Goal: Task Accomplishment & Management: Use online tool/utility

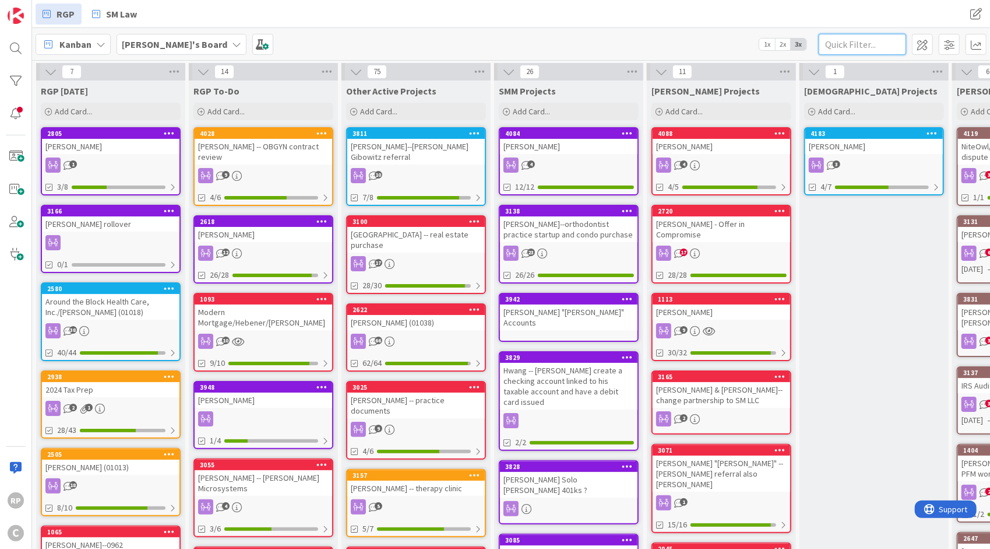
click at [848, 48] on input "text" at bounding box center [862, 44] width 87 height 21
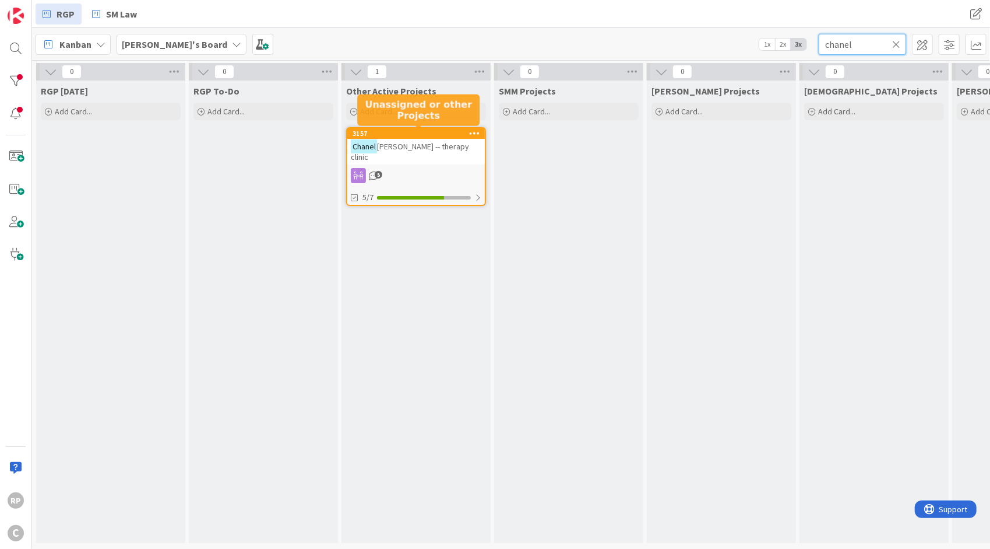
type input "chanel"
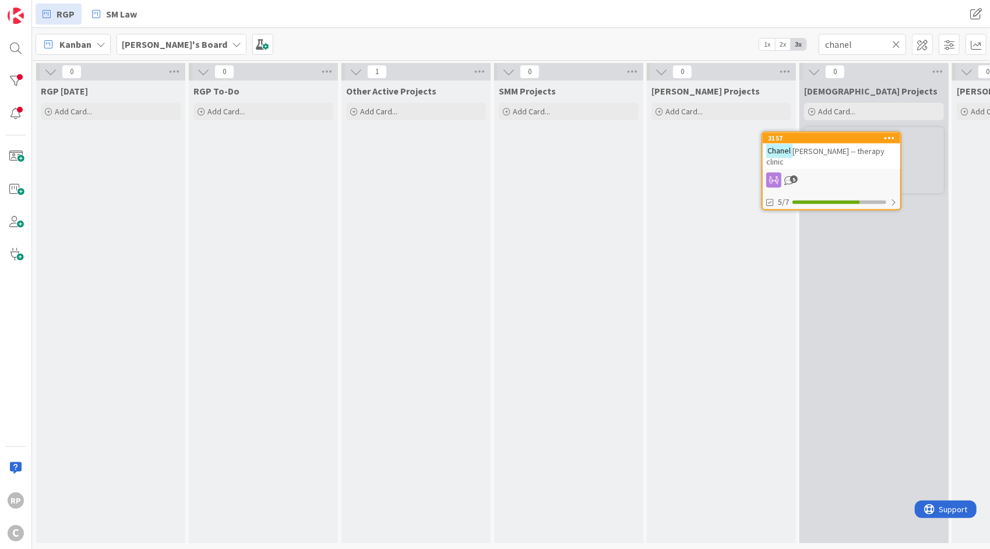
scroll to position [0, 10]
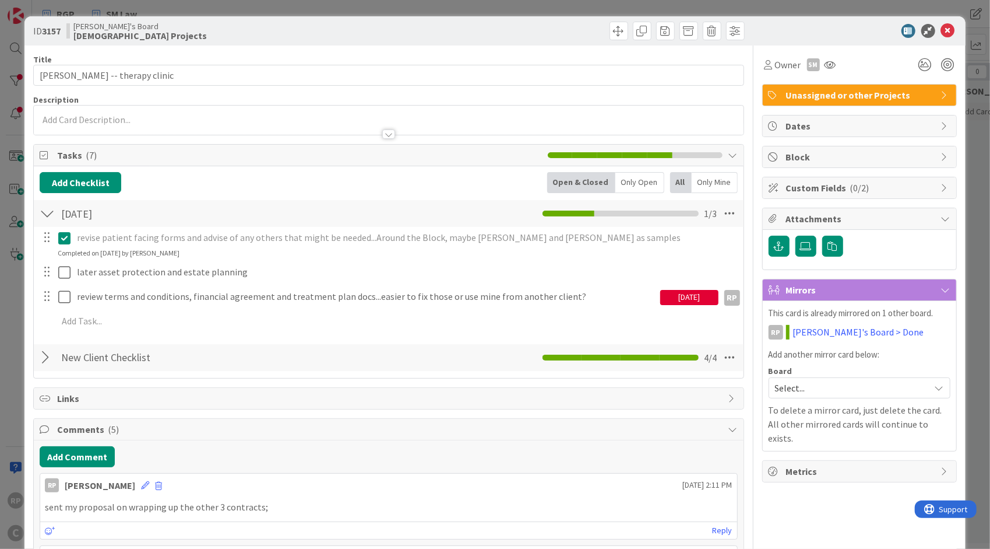
click at [858, 98] on span "Unassigned or other Projects" at bounding box center [860, 95] width 149 height 14
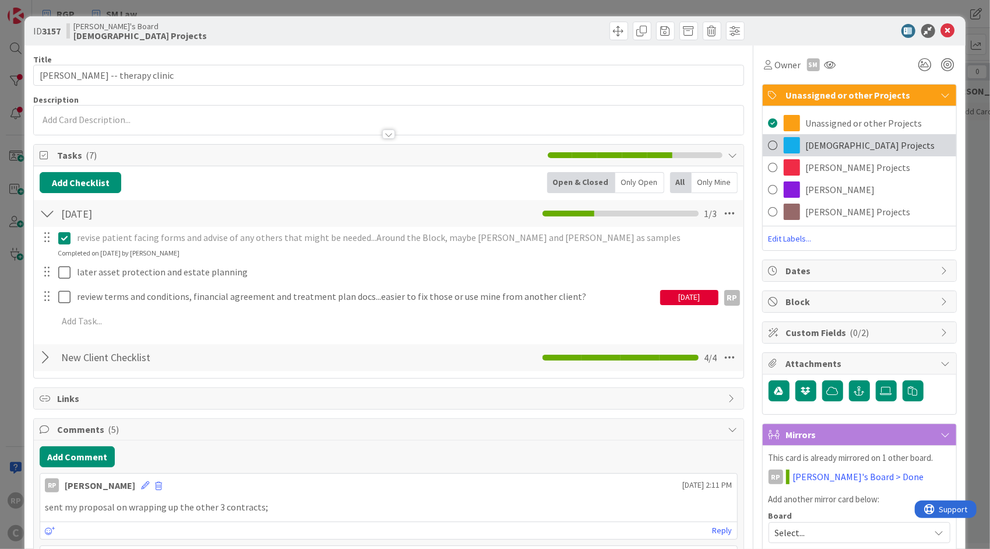
click at [842, 152] on span "[DEMOGRAPHIC_DATA] Projects" at bounding box center [870, 145] width 129 height 14
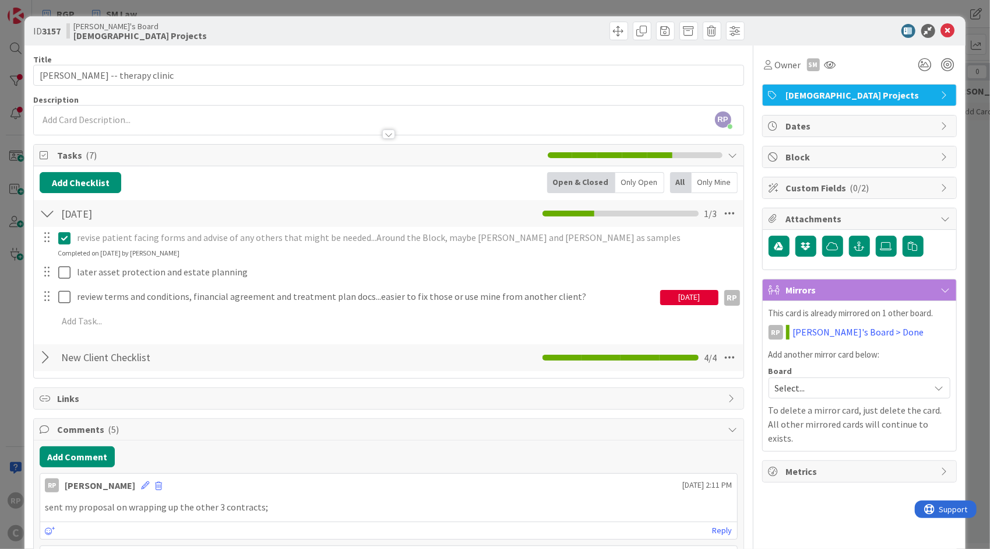
click at [680, 292] on div "[DATE]" at bounding box center [689, 297] width 58 height 15
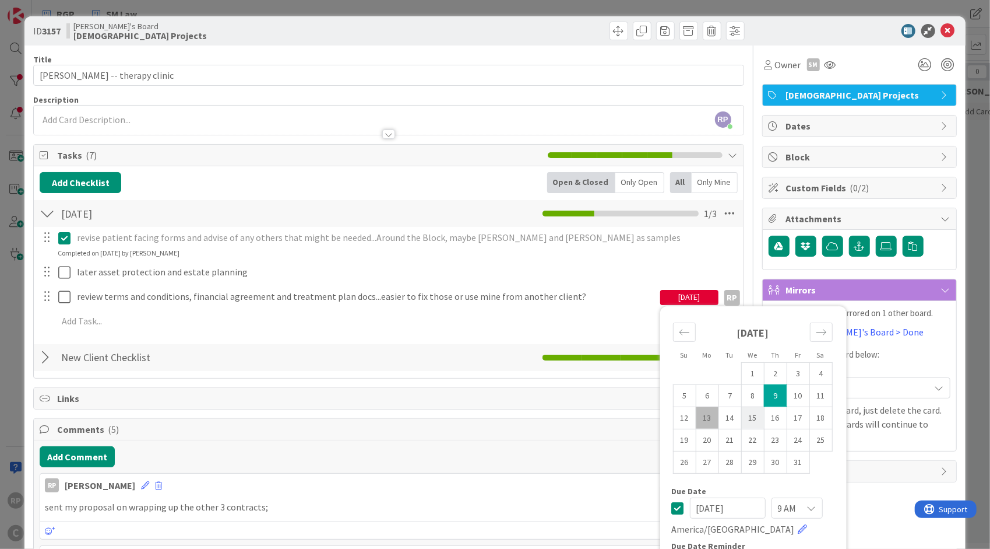
click at [753, 417] on td "15" at bounding box center [752, 417] width 23 height 22
type input "[DATE]"
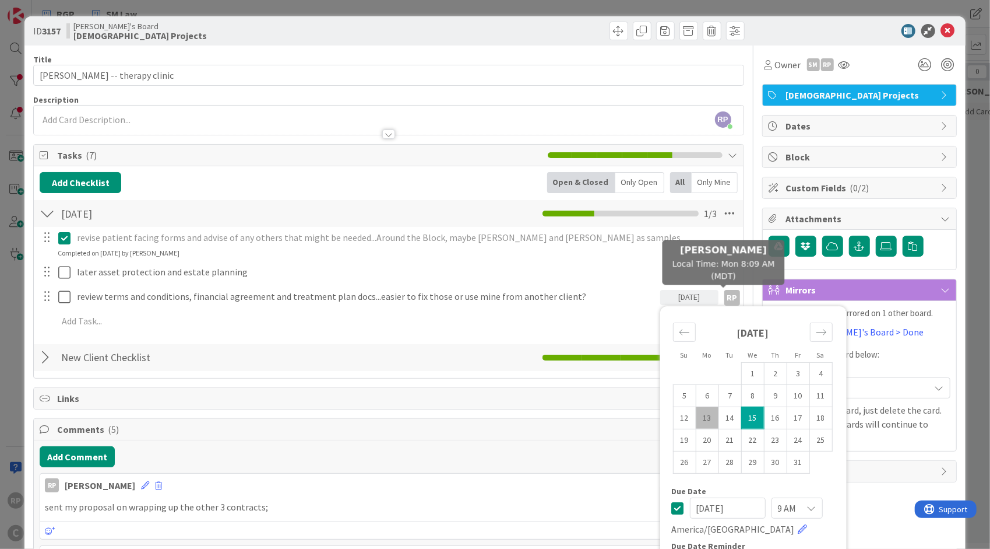
click at [725, 298] on div "RP" at bounding box center [733, 298] width 16 height 16
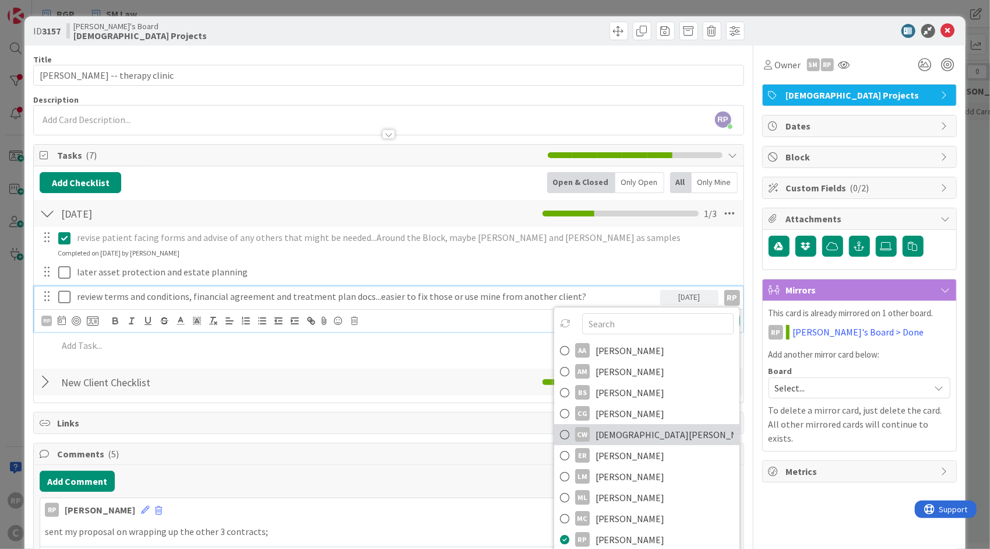
click at [641, 428] on span "[DEMOGRAPHIC_DATA][PERSON_NAME]" at bounding box center [665, 434] width 138 height 17
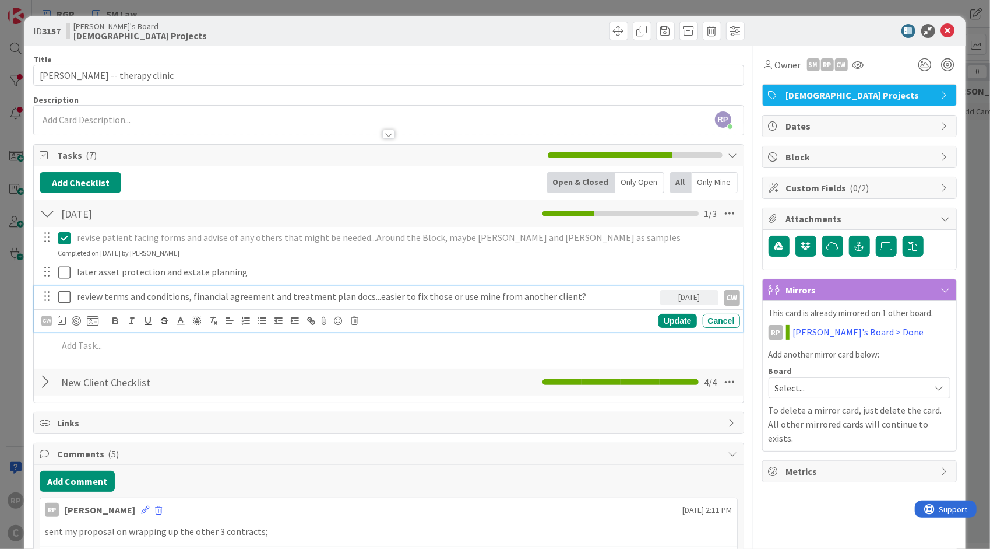
click at [594, 291] on p "review terms and conditions, financial agreement and treatment plan docs...easi…" at bounding box center [366, 296] width 579 height 13
click at [599, 293] on p "review terms and conditions, financial agreement and treatment plan docs...easi…" at bounding box center [366, 296] width 579 height 13
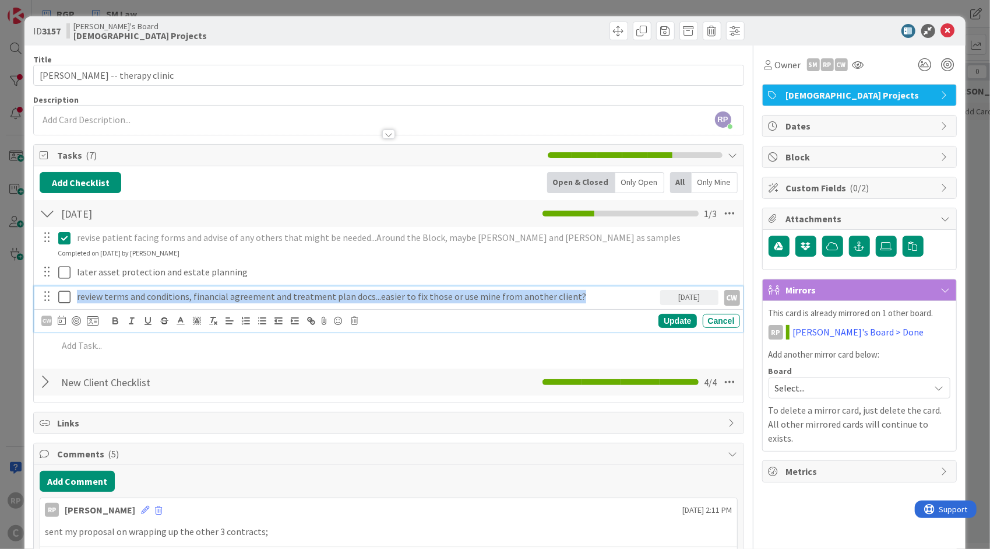
drag, startPoint x: 581, startPoint y: 294, endPoint x: 40, endPoint y: 302, distance: 540.4
click at [40, 302] on div "review terms and conditions, financial agreement and treatment plan docs...easi…" at bounding box center [389, 296] width 701 height 20
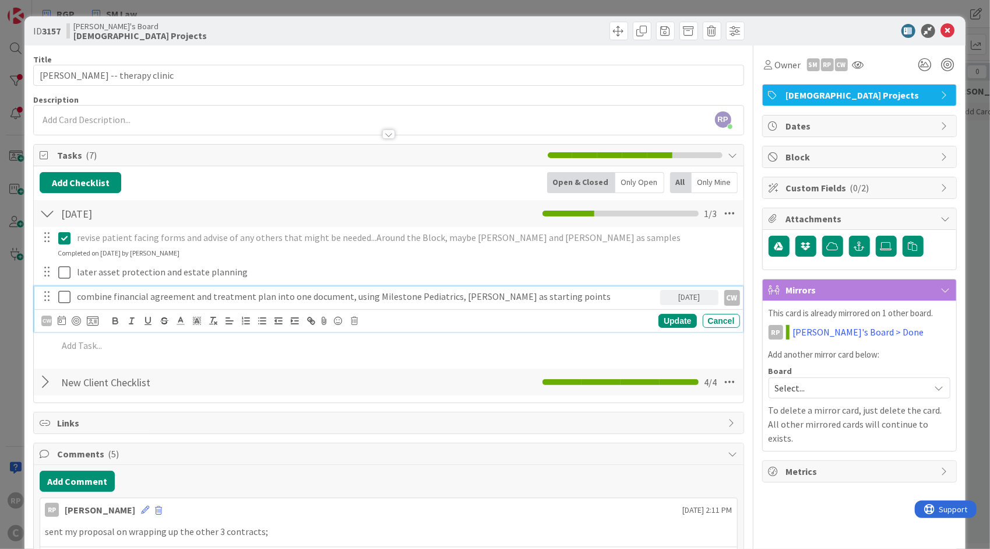
click at [483, 295] on p "combine financial agreement and treatment plan into one document, using Milesto…" at bounding box center [366, 296] width 579 height 13
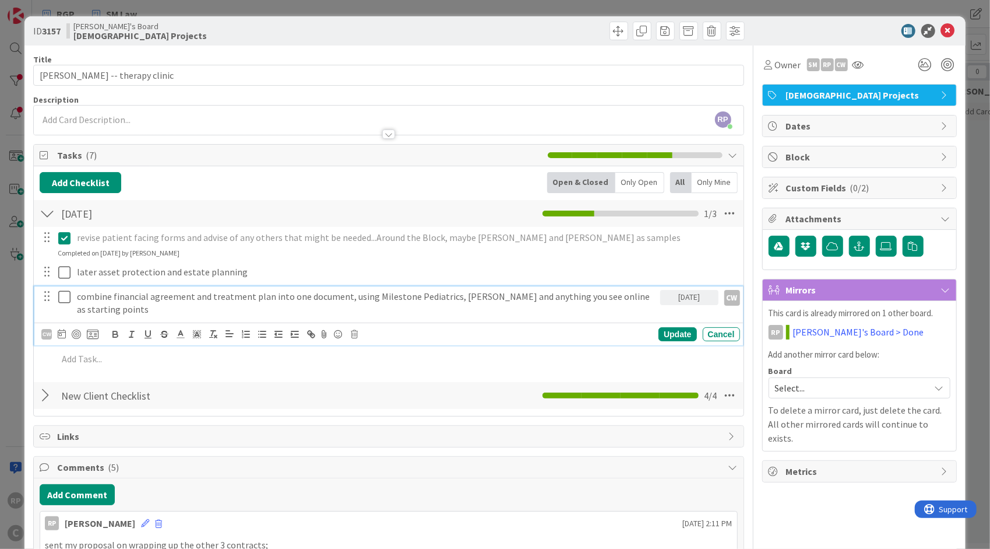
click at [129, 307] on p "combine financial agreement and treatment plan into one document, using Milesto…" at bounding box center [366, 303] width 579 height 26
drag, startPoint x: 482, startPoint y: 295, endPoint x: 591, endPoint y: 297, distance: 109.0
click at [591, 297] on p "combine financial agreement and treatment plan into one document, using Milesto…" at bounding box center [366, 303] width 579 height 26
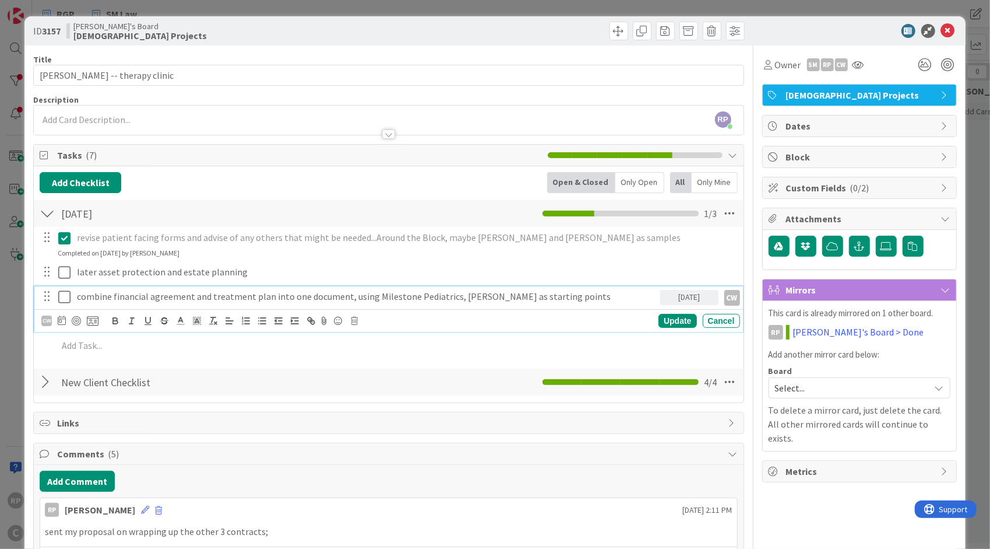
click at [554, 290] on p "combine financial agreement and treatment plan into one document, using Milesto…" at bounding box center [366, 296] width 579 height 13
drag, startPoint x: 564, startPoint y: 298, endPoint x: 565, endPoint y: 293, distance: 5.9
click at [564, 297] on p "combine financial agreement and treatment plan into one document, using Milesto…" at bounding box center [366, 296] width 579 height 13
click at [565, 293] on p "combine financial agreement and treatment plan into one document, using Milesto…" at bounding box center [366, 296] width 579 height 13
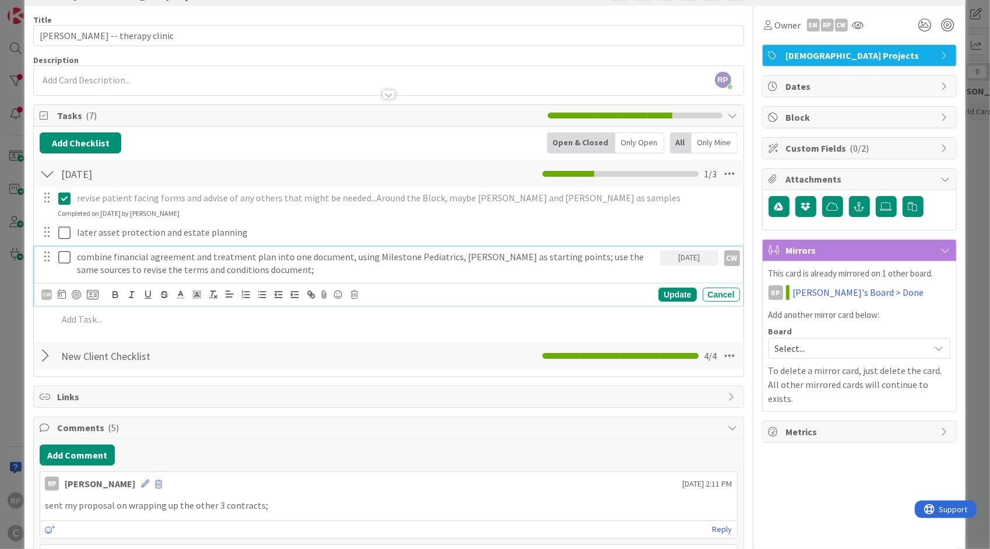
scroll to position [58, 0]
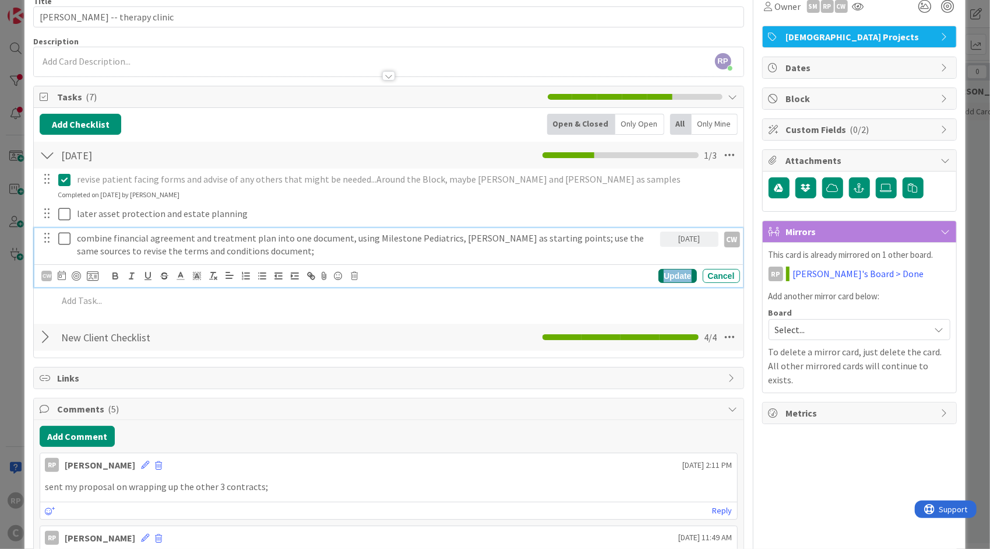
click at [661, 275] on div "Update" at bounding box center [678, 276] width 38 height 14
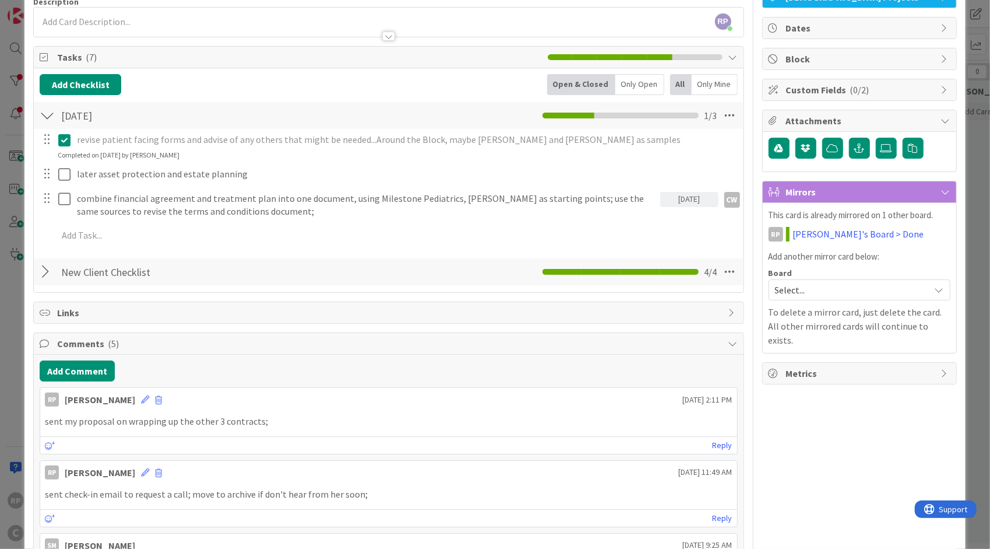
scroll to position [117, 0]
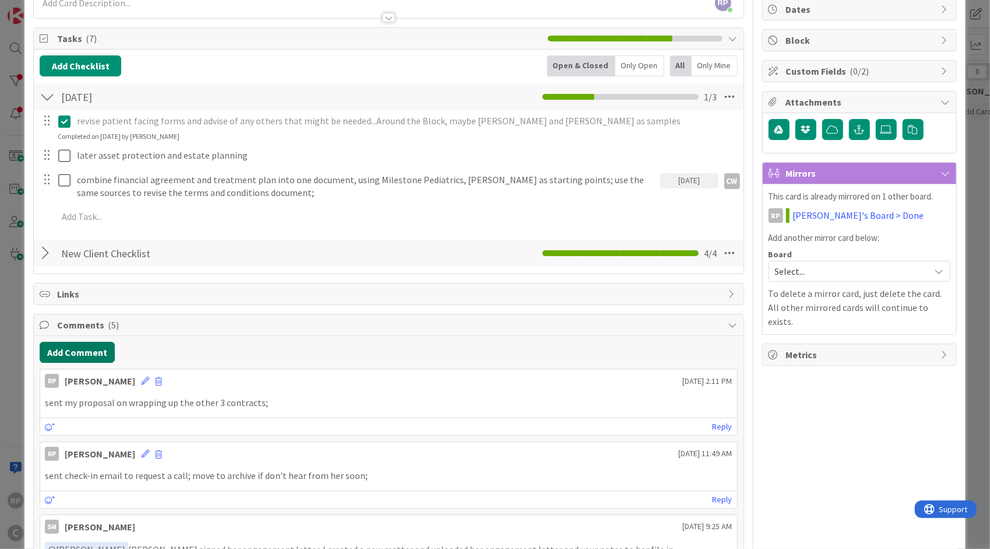
click at [90, 354] on button "Add Comment" at bounding box center [77, 352] width 75 height 21
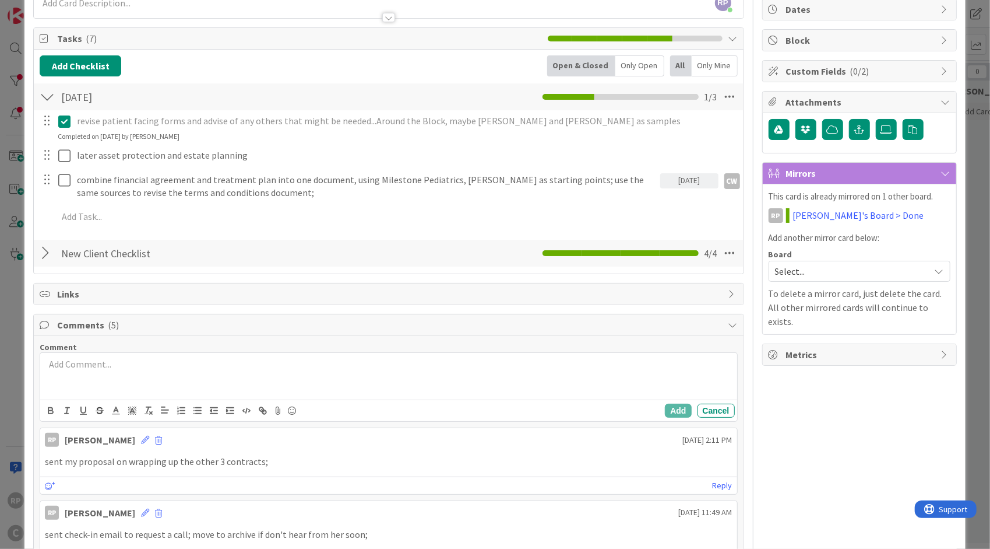
click at [87, 386] on div at bounding box center [388, 376] width 697 height 47
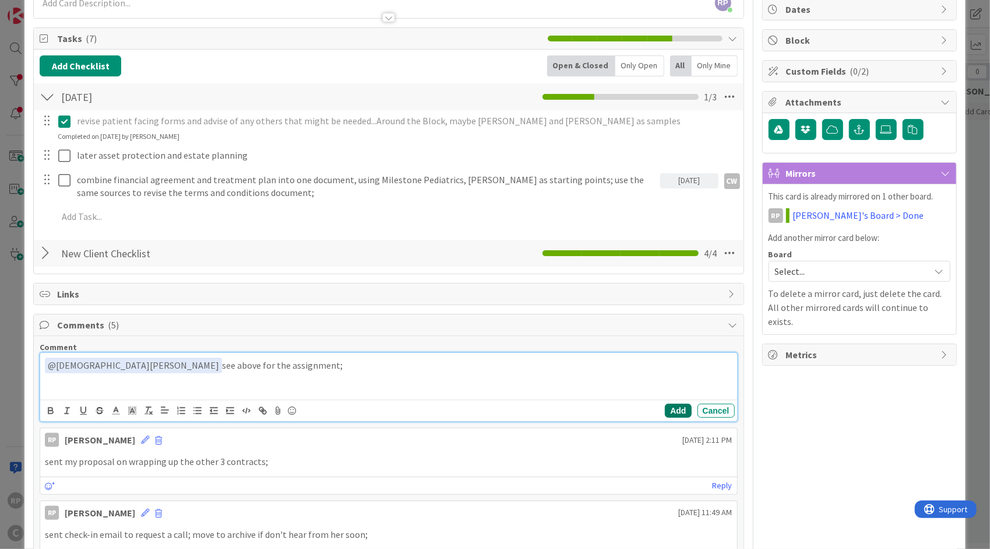
click at [667, 408] on button "Add" at bounding box center [678, 410] width 26 height 14
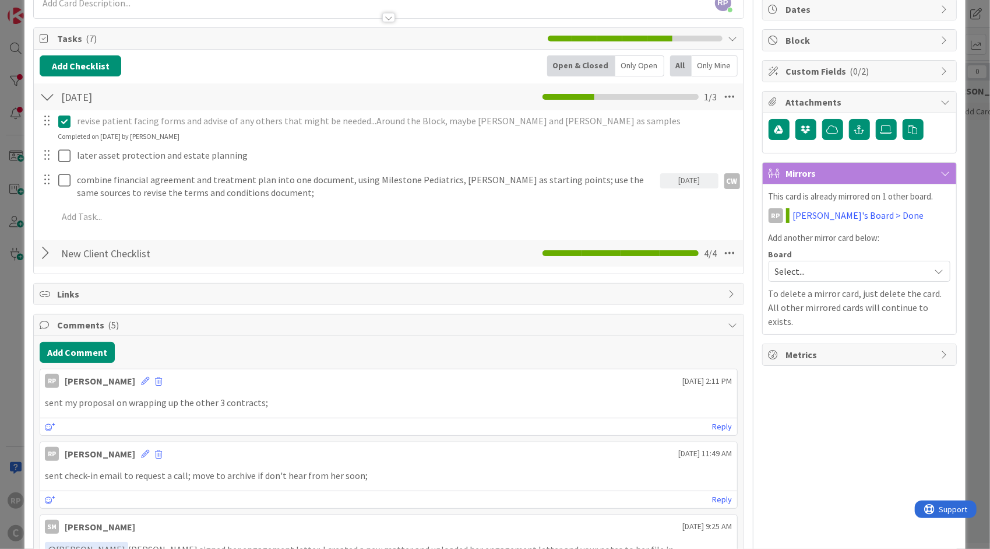
click at [799, 273] on span "Select..." at bounding box center [849, 271] width 149 height 16
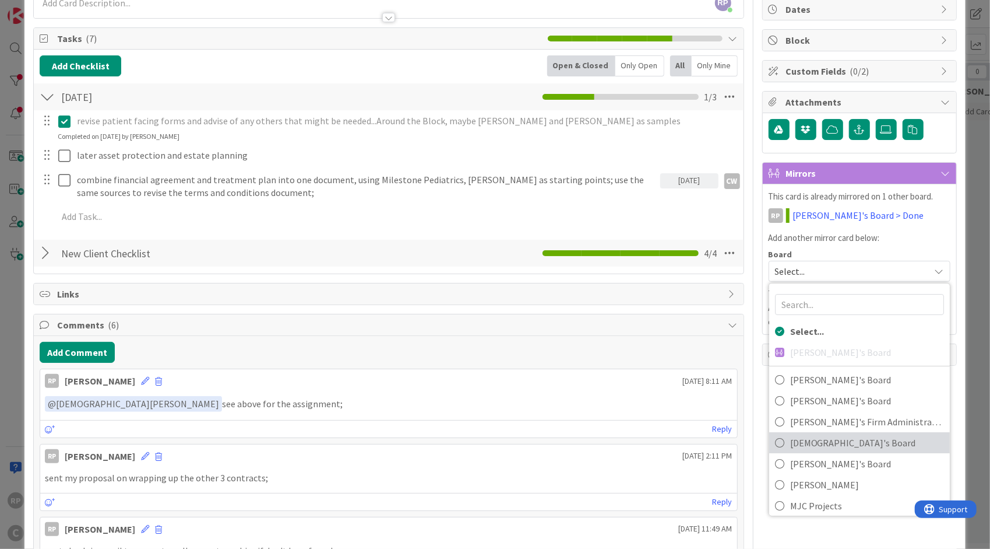
click at [817, 442] on span "[DEMOGRAPHIC_DATA]'s Board" at bounding box center [867, 442] width 154 height 17
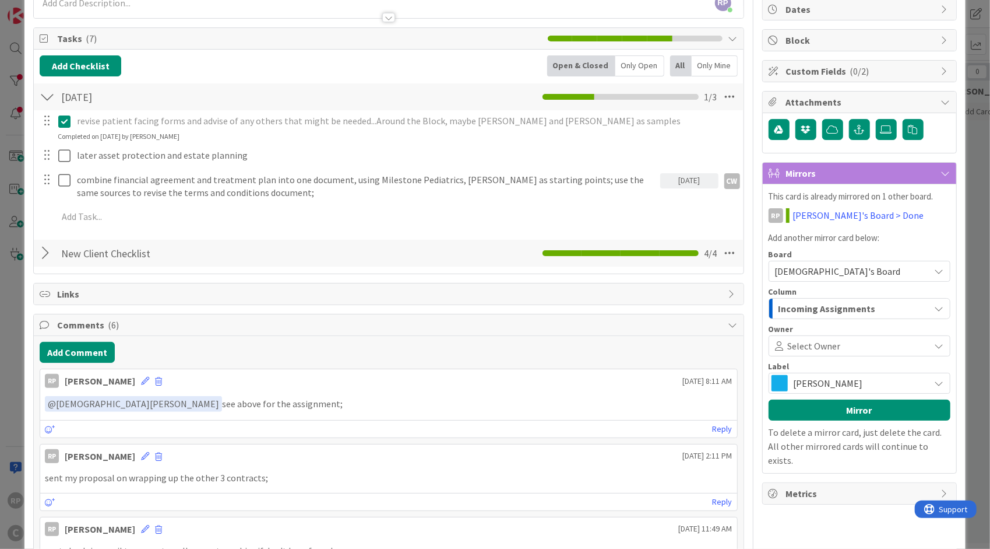
click at [841, 346] on span at bounding box center [884, 345] width 86 height 9
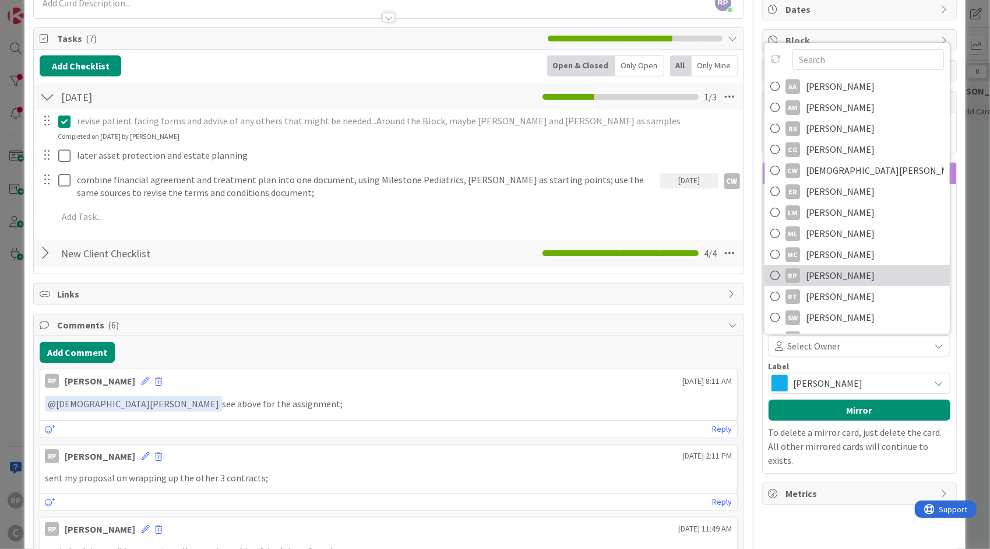
click at [846, 268] on span "[PERSON_NAME]" at bounding box center [840, 274] width 69 height 17
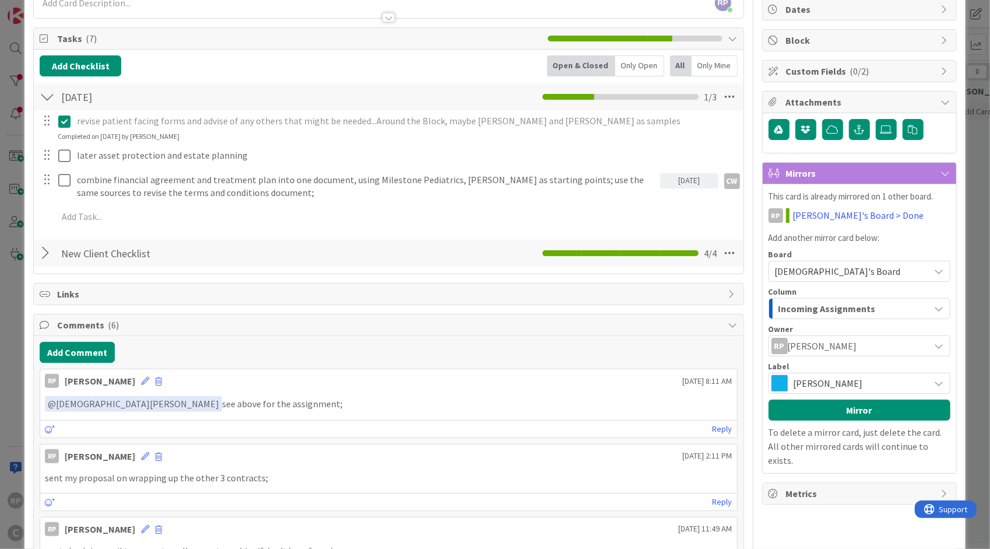
click at [823, 377] on span "[PERSON_NAME]" at bounding box center [859, 383] width 131 height 16
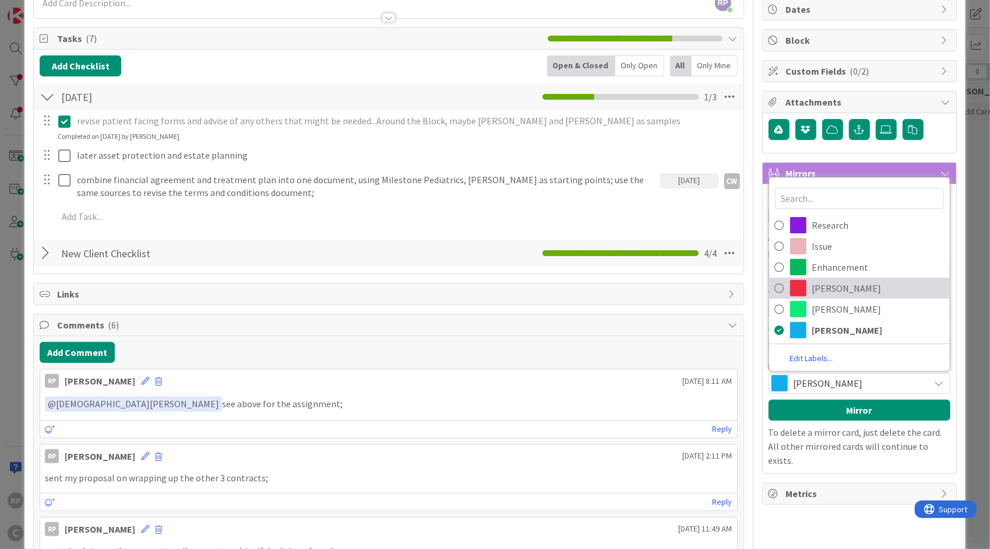
click at [835, 282] on span "[PERSON_NAME]" at bounding box center [879, 287] width 132 height 17
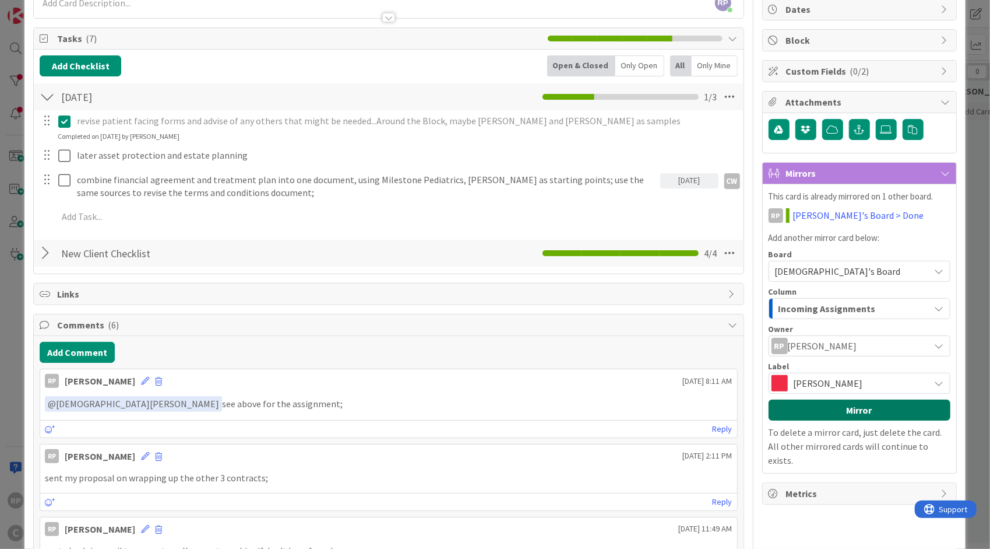
click at [828, 399] on button "Mirror" at bounding box center [860, 409] width 182 height 21
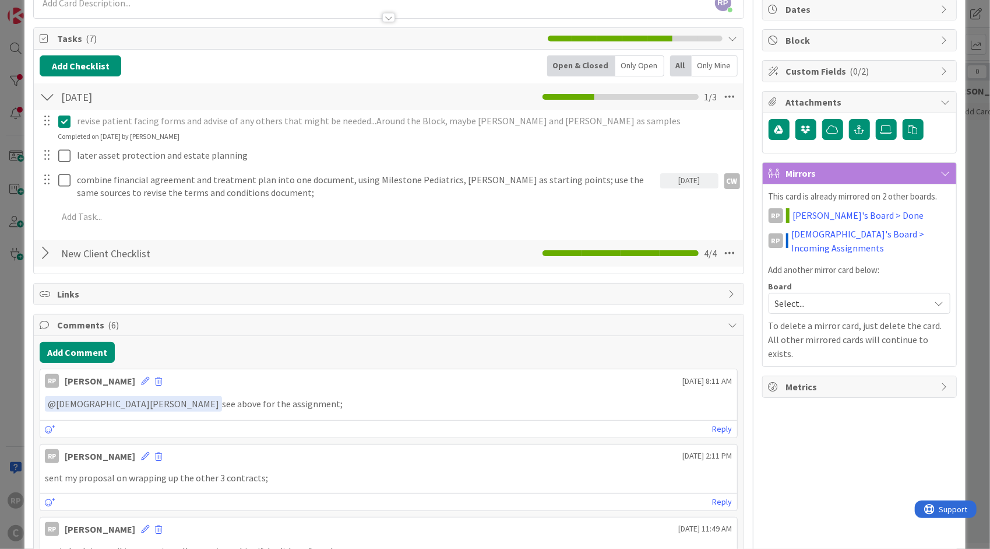
scroll to position [0, 0]
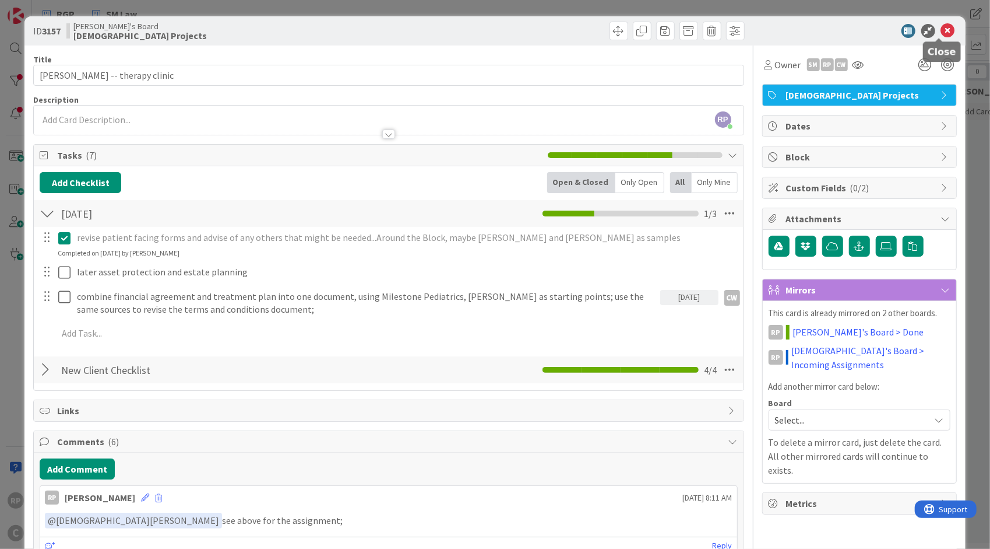
click at [941, 28] on icon at bounding box center [948, 31] width 14 height 14
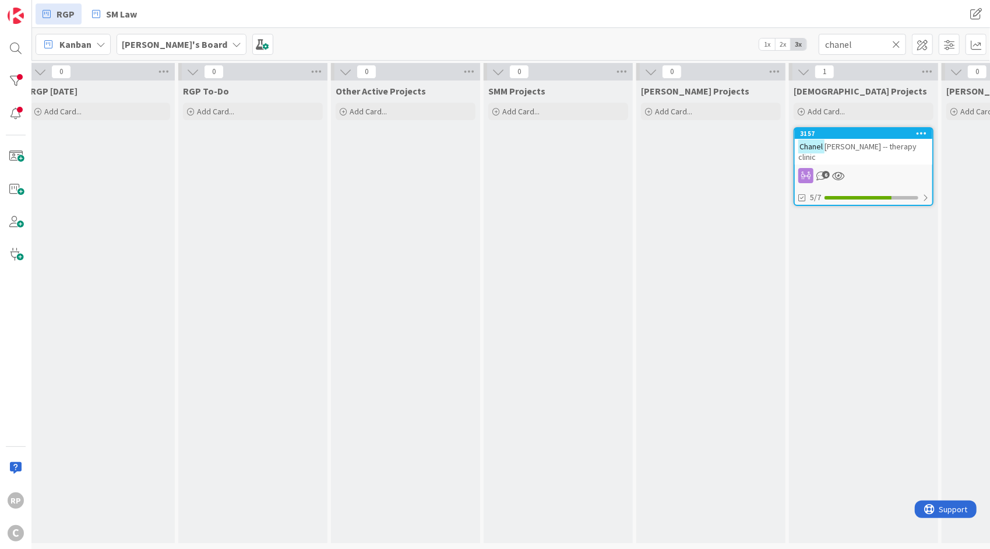
click at [898, 46] on icon at bounding box center [896, 44] width 8 height 10
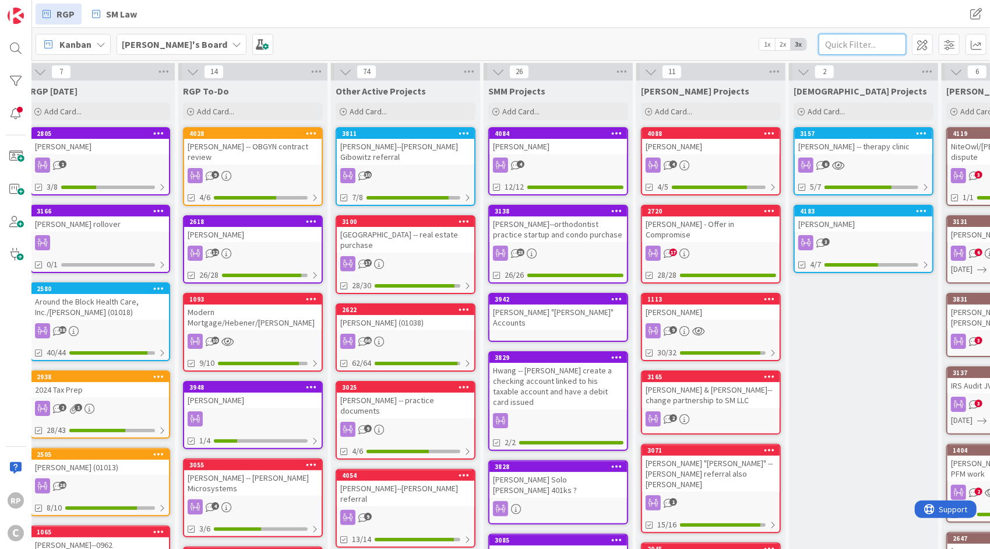
click at [852, 46] on input "text" at bounding box center [862, 44] width 87 height 21
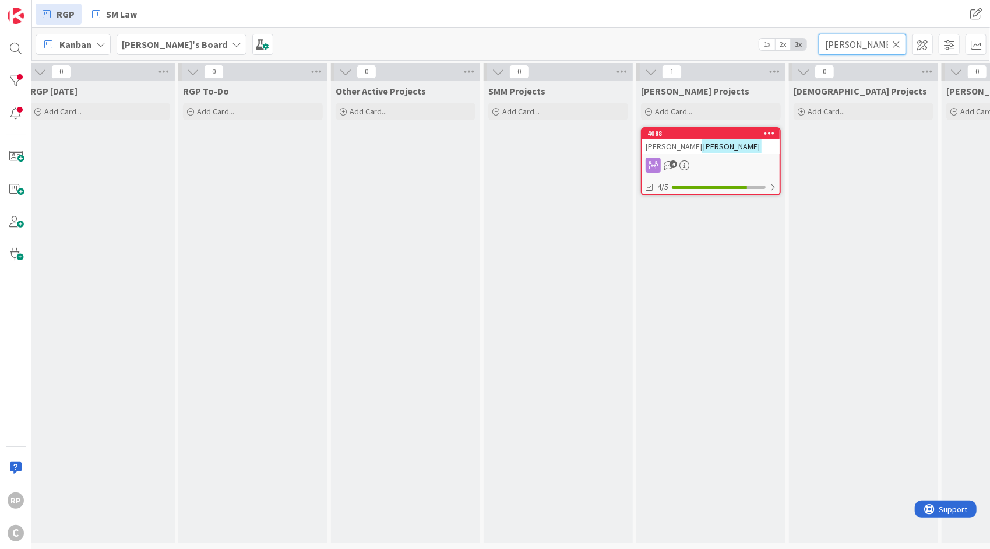
type input "[PERSON_NAME]"
click at [722, 127] on div "4088 [PERSON_NAME] 4 4/5" at bounding box center [711, 161] width 140 height 68
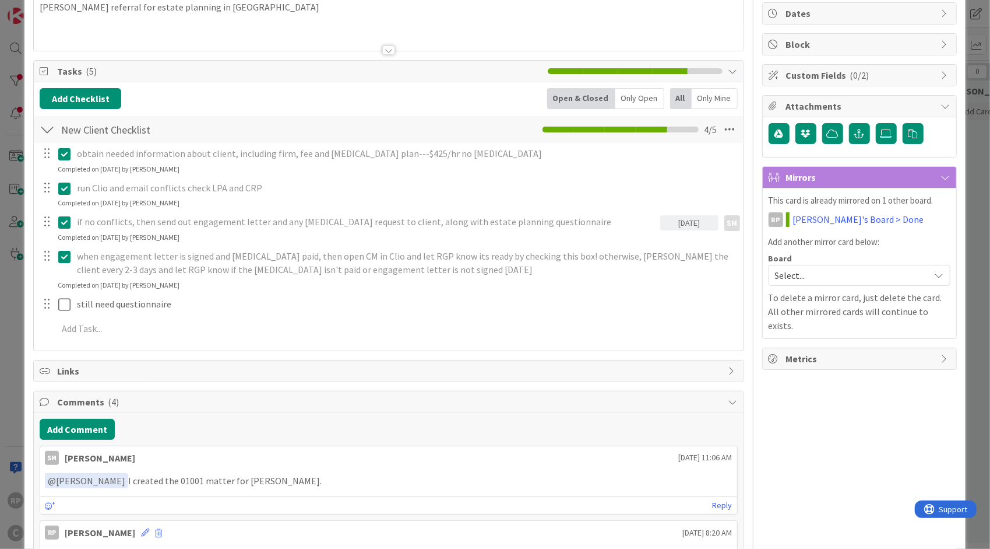
scroll to position [117, 0]
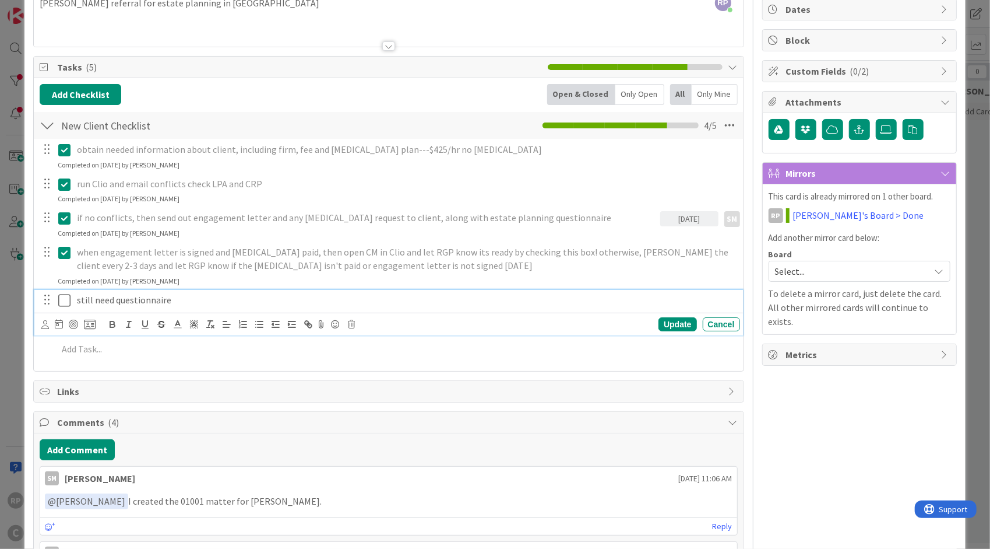
click at [69, 297] on icon at bounding box center [64, 300] width 12 height 14
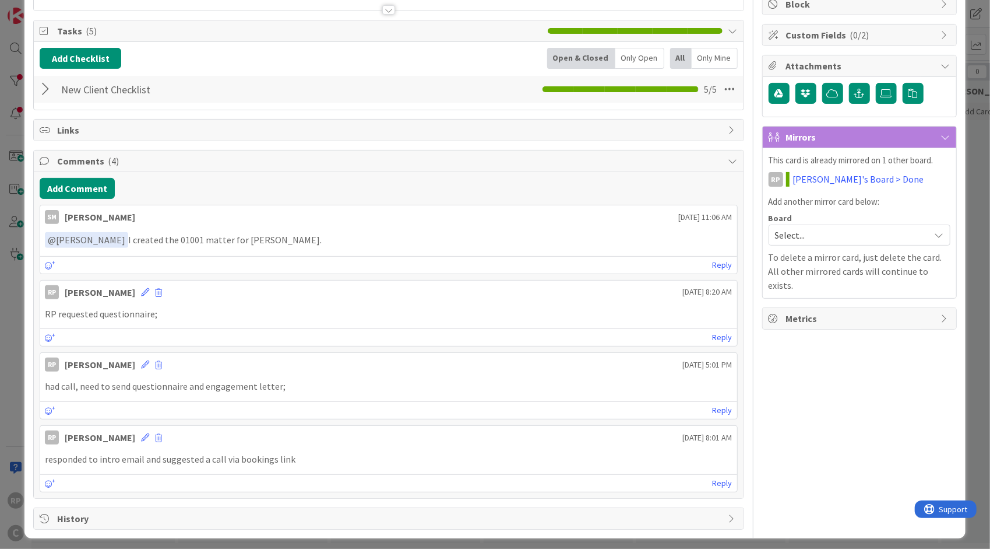
scroll to position [0, 0]
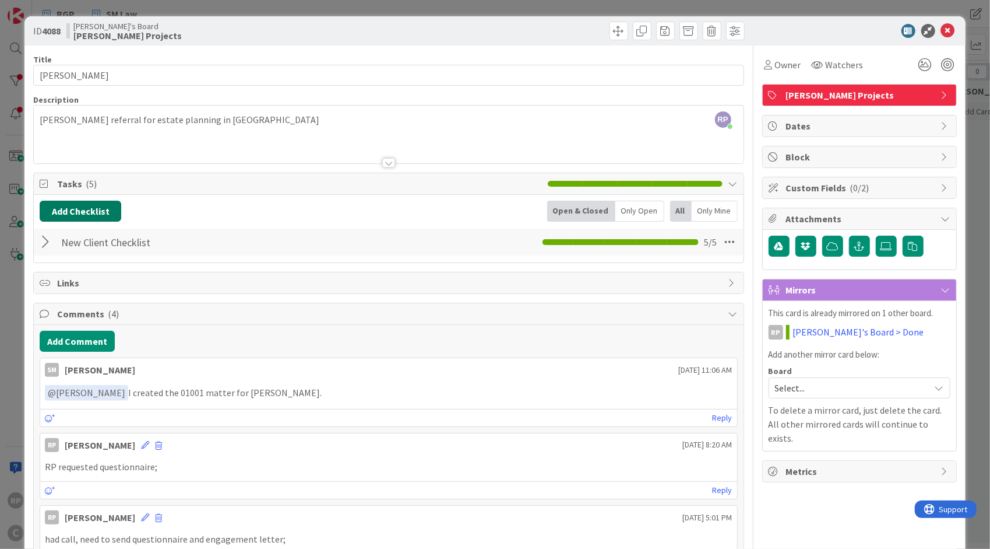
click at [85, 210] on button "Add Checklist" at bounding box center [81, 211] width 82 height 21
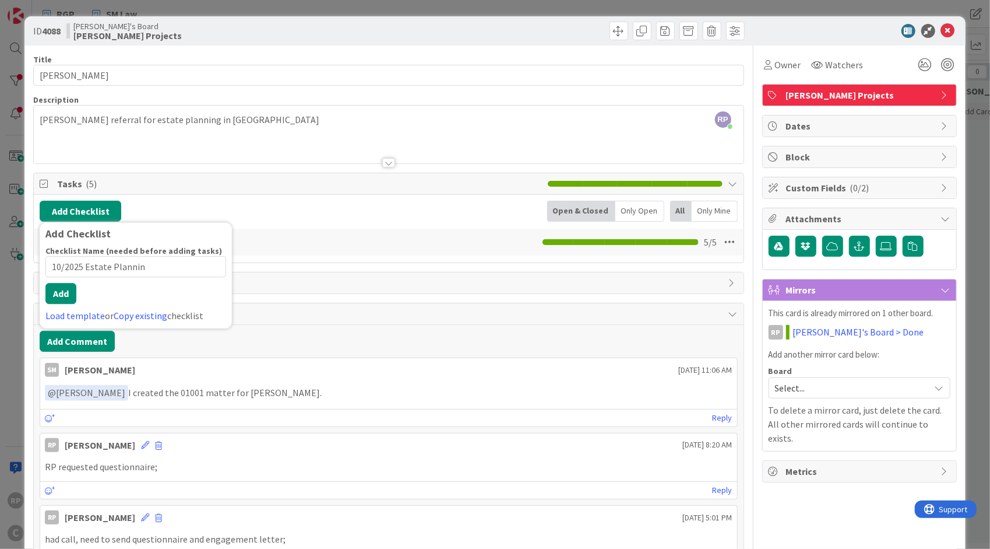
type input "10/2025 Estate Planning"
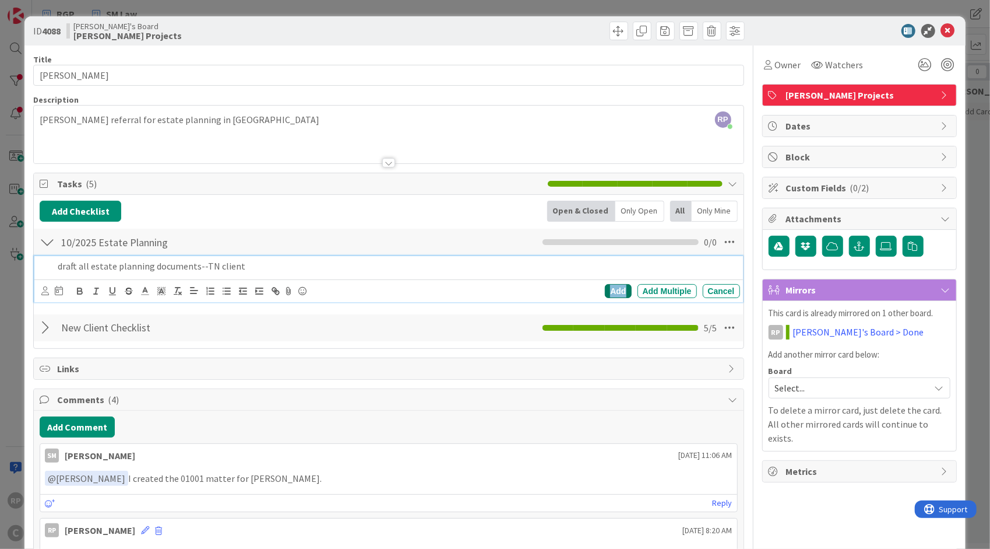
click at [616, 291] on div "Add" at bounding box center [618, 291] width 26 height 14
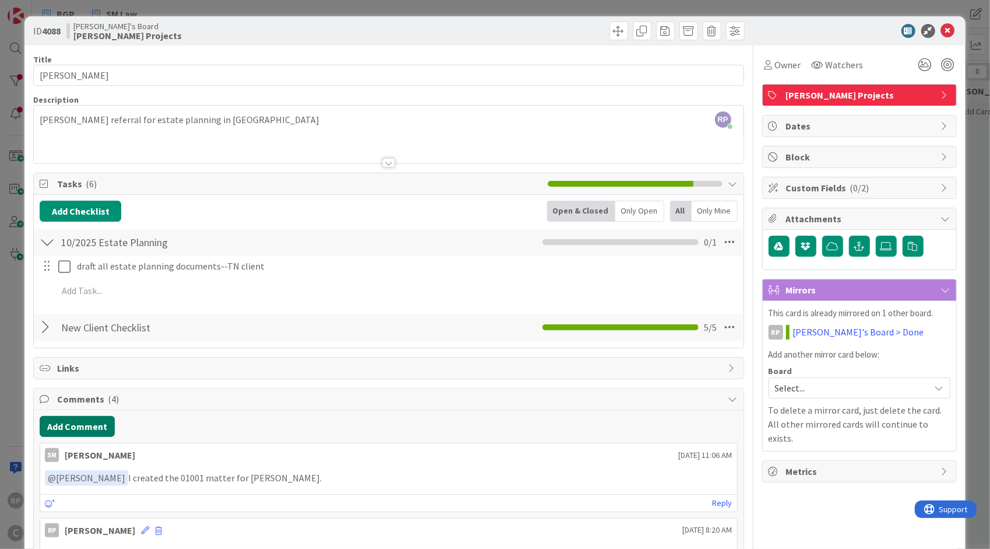
click at [92, 420] on button "Add Comment" at bounding box center [77, 426] width 75 height 21
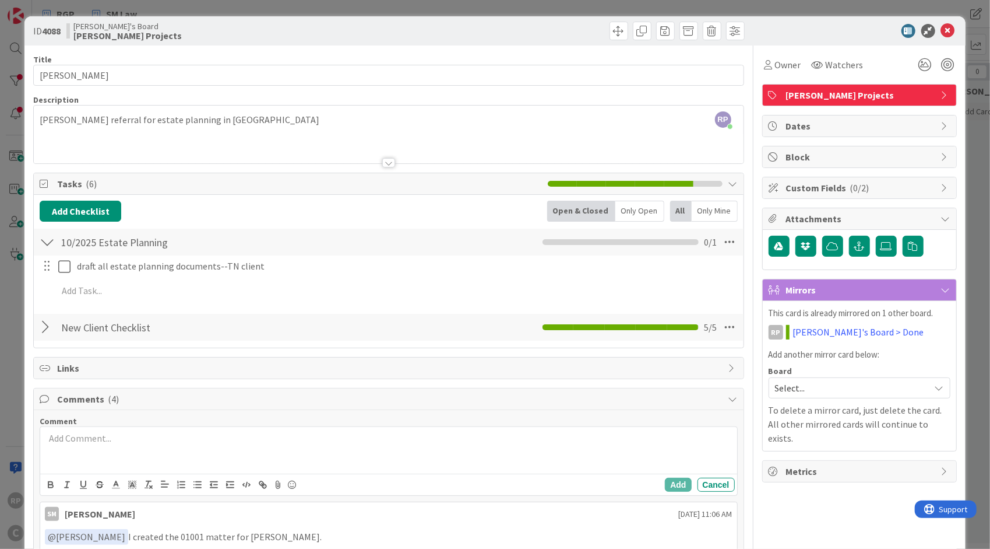
click at [102, 449] on div at bounding box center [388, 450] width 697 height 47
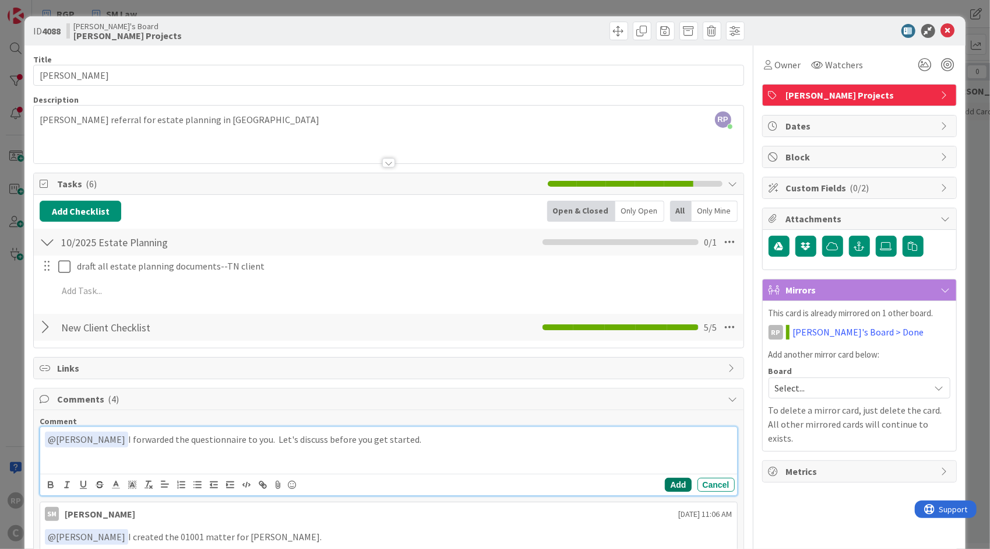
click at [673, 479] on button "Add" at bounding box center [678, 484] width 26 height 14
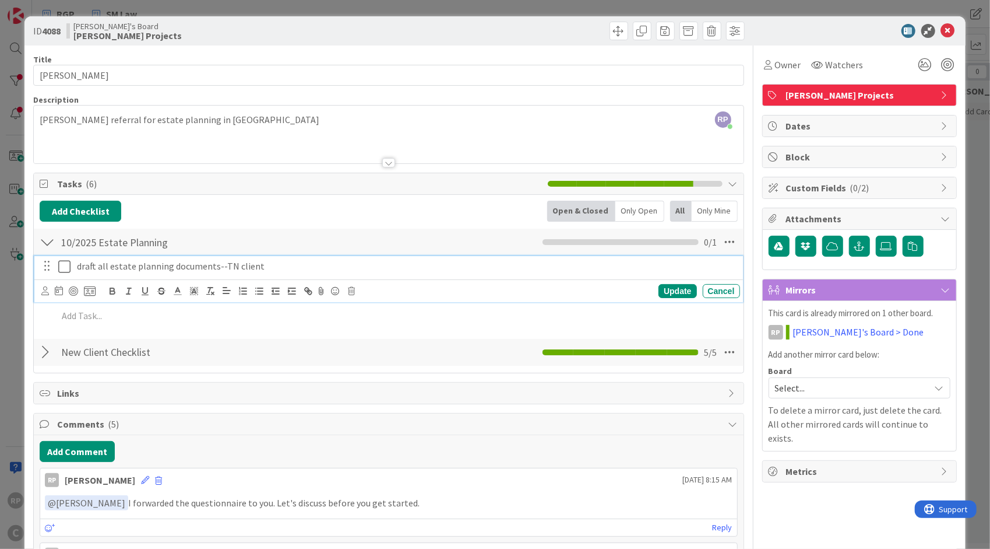
click at [248, 259] on p "draft all estate planning documents--TN client" at bounding box center [406, 265] width 659 height 13
click at [220, 263] on p "draft all estate planning documents--TN client" at bounding box center [406, 265] width 659 height 13
click at [216, 263] on p "draft all estate planning documents--TN client" at bounding box center [406, 265] width 659 height 13
click at [44, 290] on icon at bounding box center [45, 290] width 8 height 9
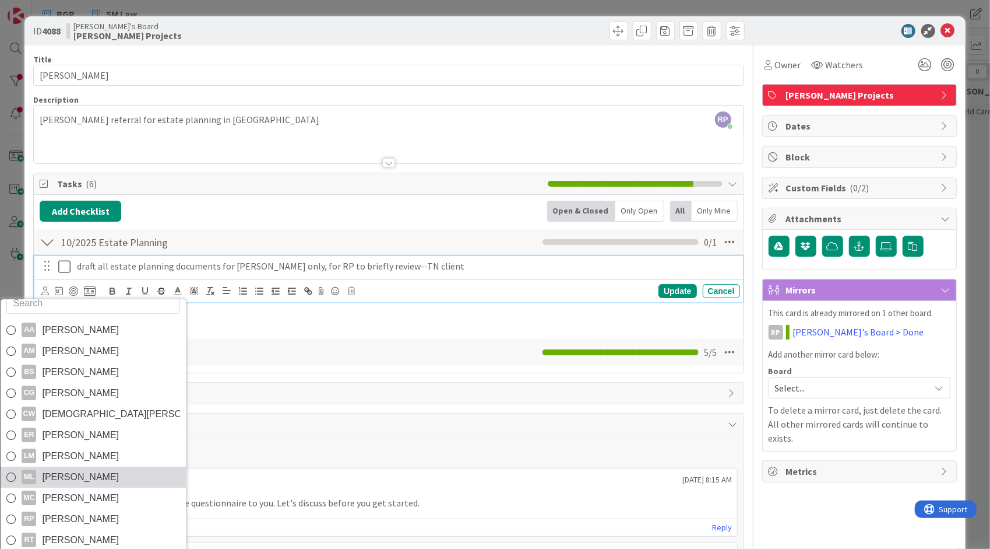
scroll to position [19, 0]
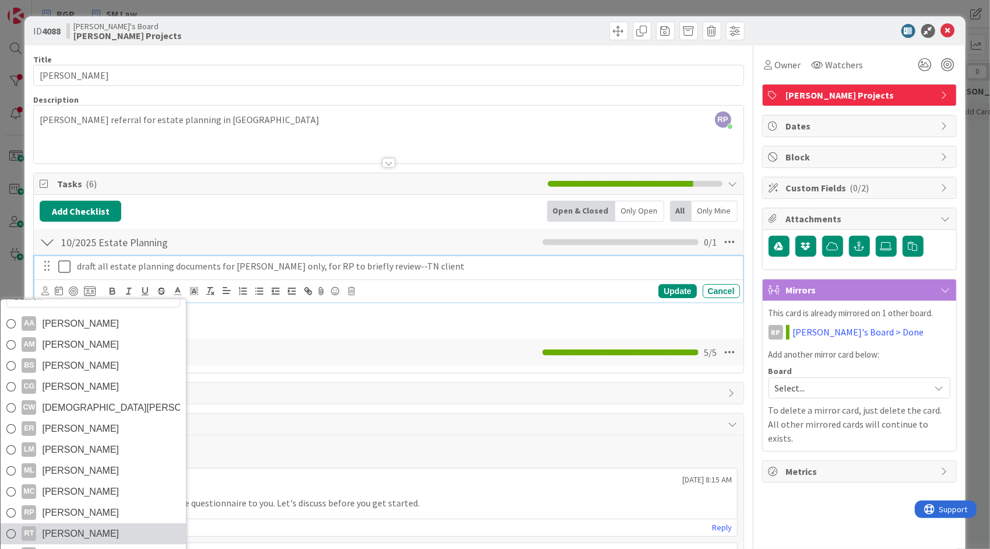
click at [70, 523] on link "RT [PERSON_NAME]" at bounding box center [93, 533] width 185 height 21
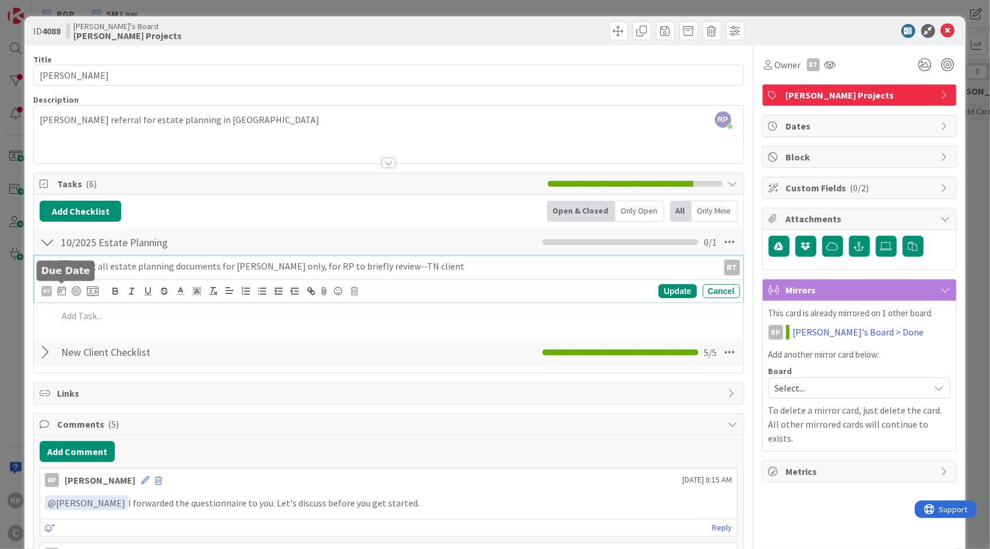
click at [54, 287] on div "RT AA [PERSON_NAME] AM [PERSON_NAME] BS [PERSON_NAME] CG [PERSON_NAME] [PERSON_…" at bounding box center [69, 291] width 57 height 14
click at [61, 291] on icon at bounding box center [62, 290] width 8 height 9
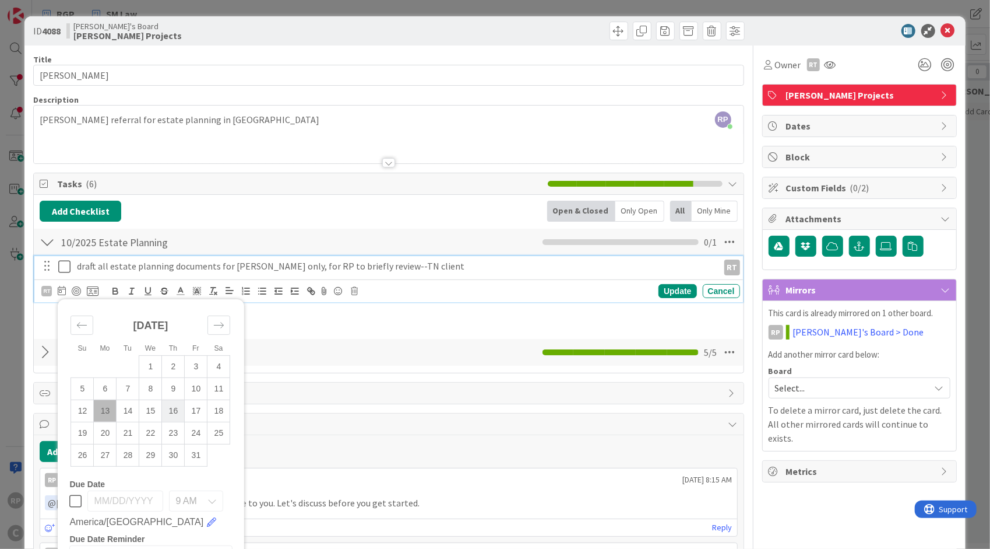
click at [169, 403] on td "16" at bounding box center [173, 410] width 23 height 22
type input "[DATE]"
click at [664, 290] on div "Update" at bounding box center [678, 291] width 38 height 14
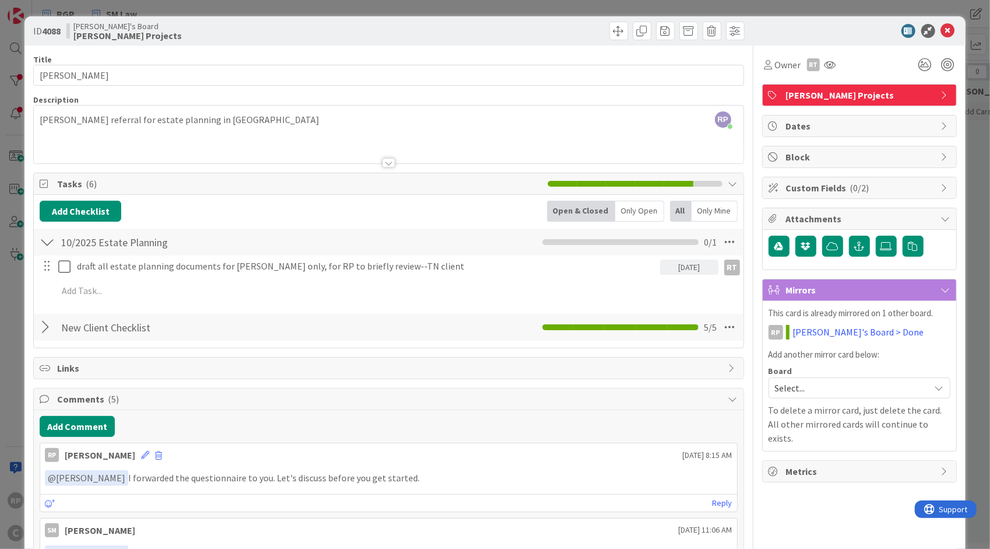
click at [822, 379] on span "Select..." at bounding box center [849, 387] width 149 height 16
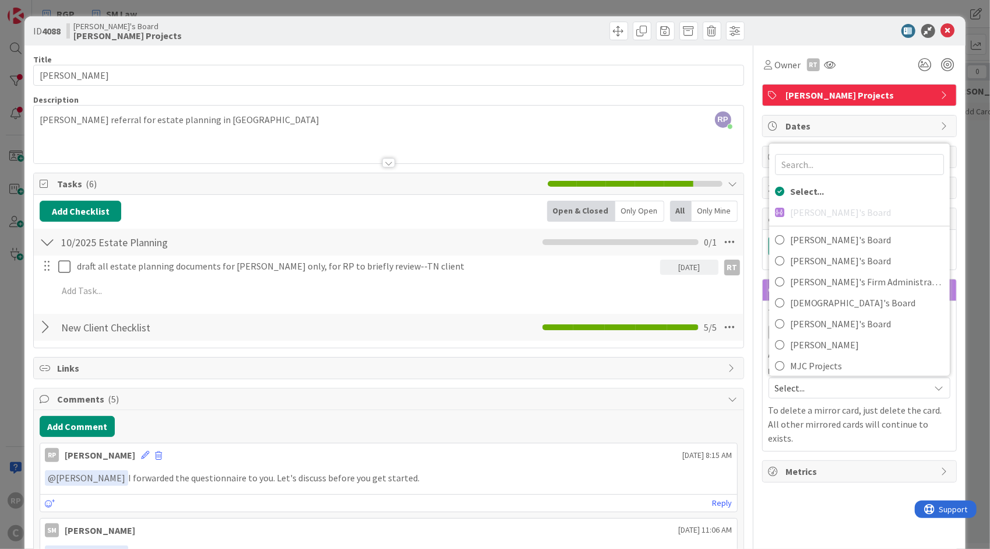
scroll to position [151, 0]
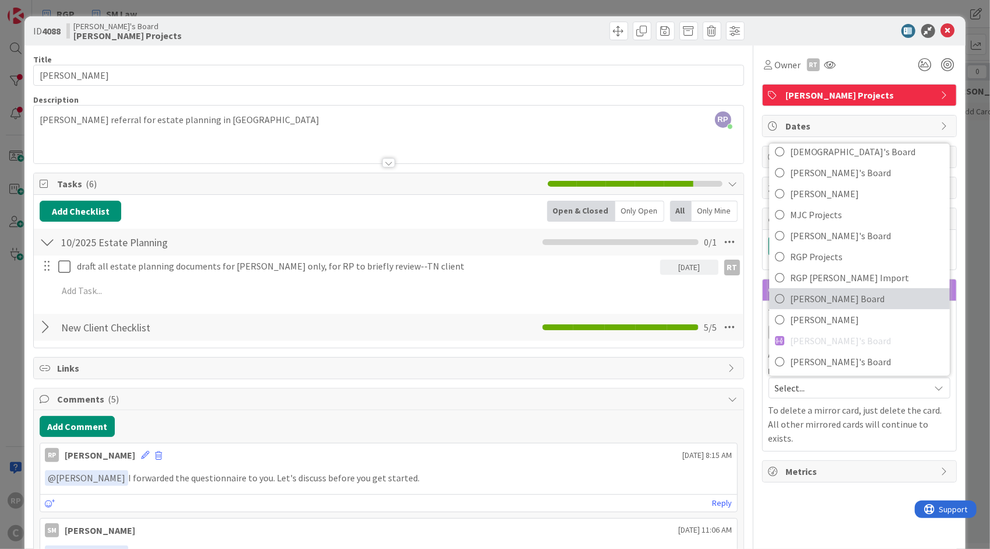
click at [828, 296] on span "[PERSON_NAME] Board" at bounding box center [867, 298] width 154 height 17
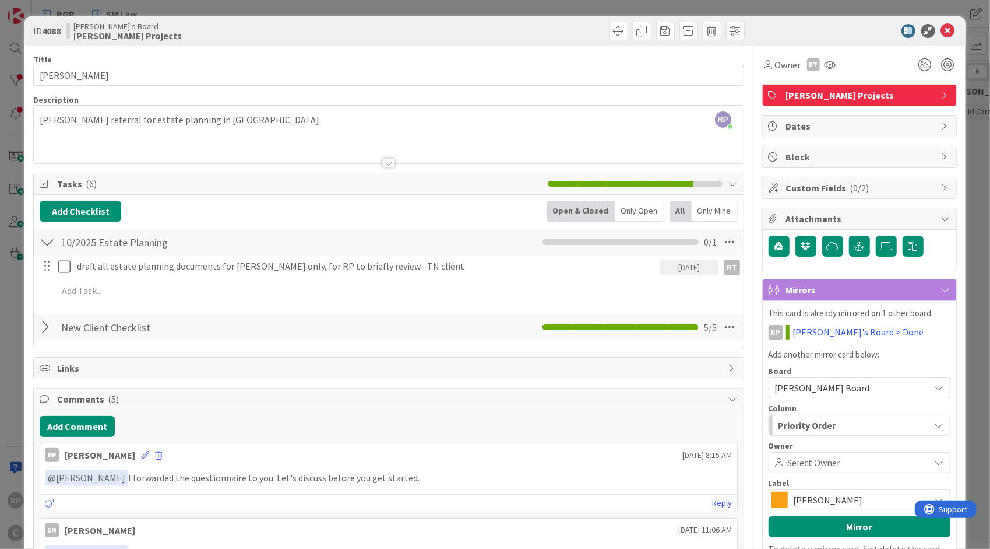
click at [815, 459] on span "Select Owner" at bounding box center [814, 462] width 53 height 14
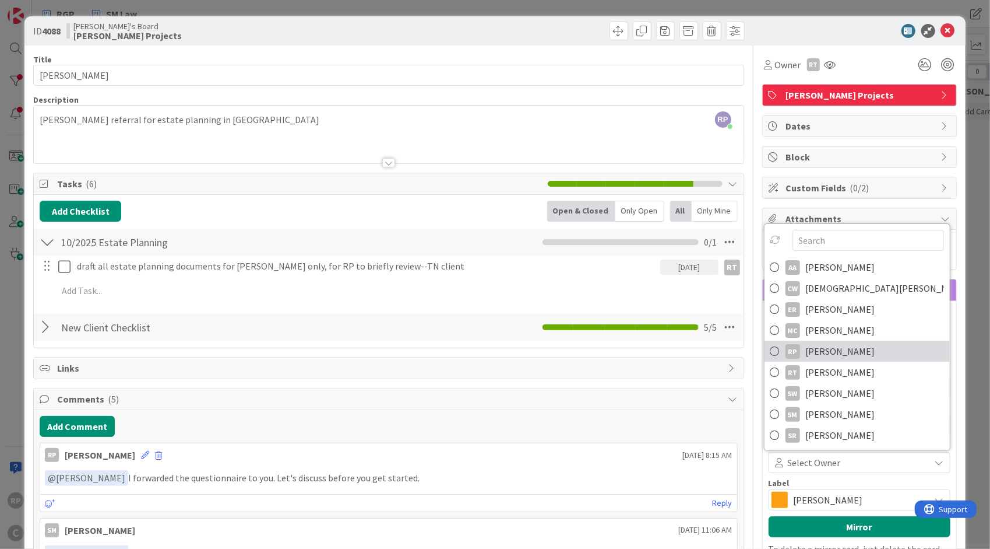
click at [825, 352] on span "[PERSON_NAME]" at bounding box center [840, 350] width 69 height 17
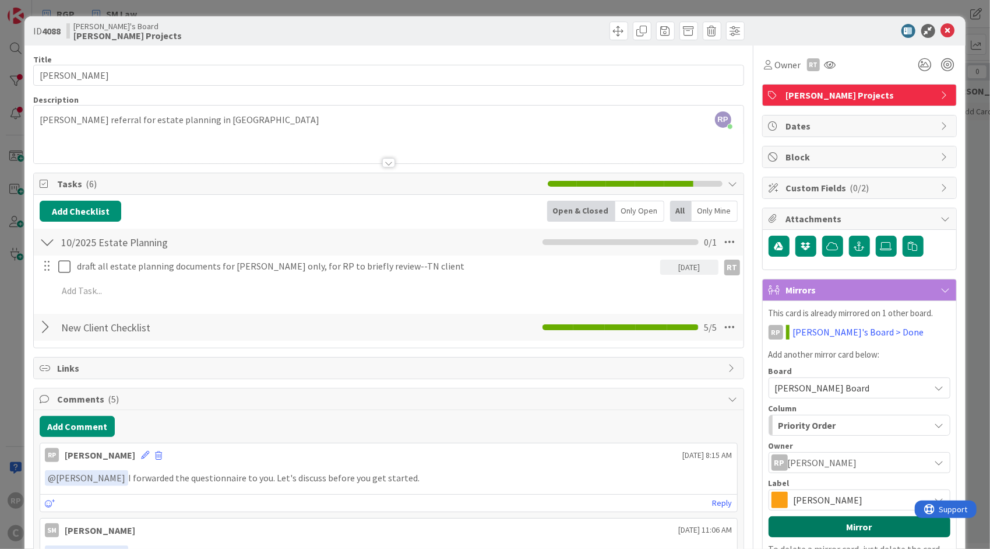
click at [817, 521] on button "Mirror" at bounding box center [860, 526] width 182 height 21
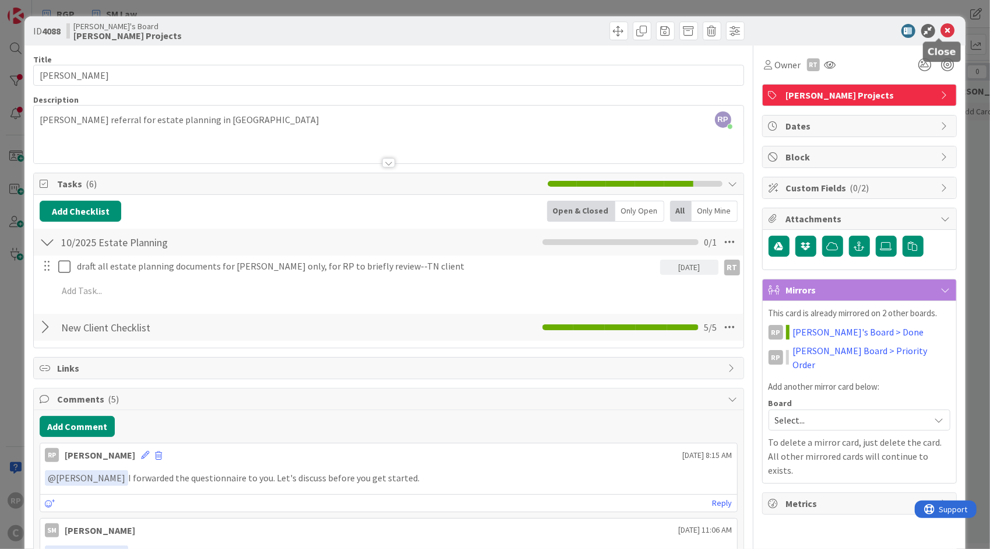
click at [941, 31] on icon at bounding box center [948, 31] width 14 height 14
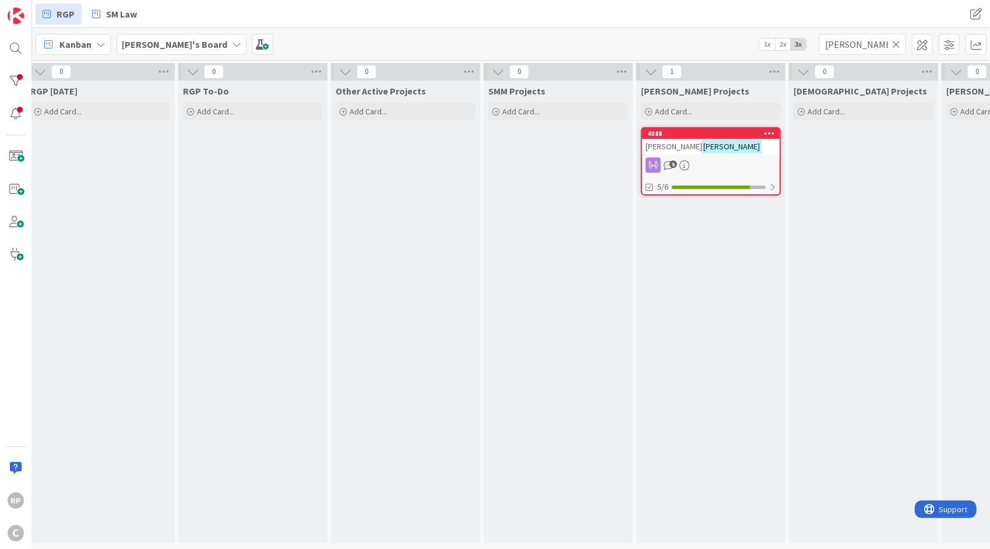
click at [900, 43] on icon at bounding box center [896, 44] width 8 height 10
